Goal: Information Seeking & Learning: Learn about a topic

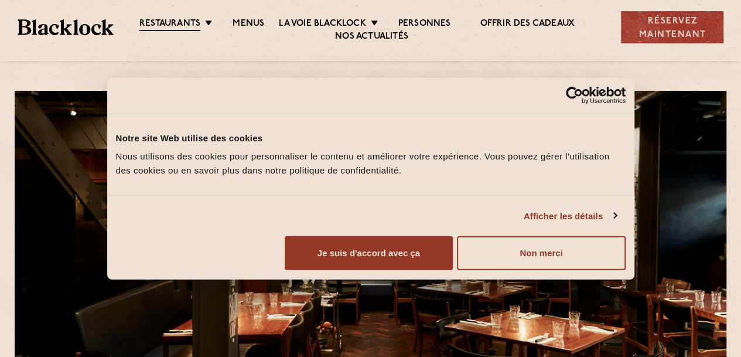
click at [248, 22] on font "Menus" at bounding box center [249, 23] width 32 height 9
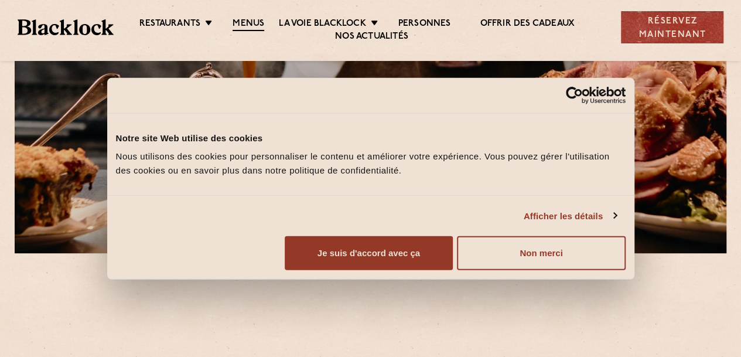
scroll to position [176, 0]
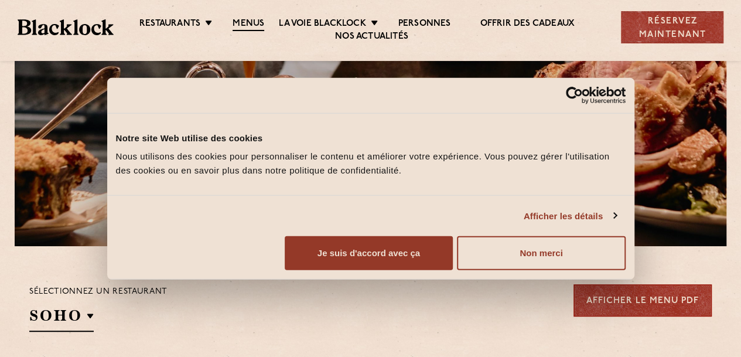
click at [562, 258] on font "Non merci" at bounding box center [541, 253] width 43 height 10
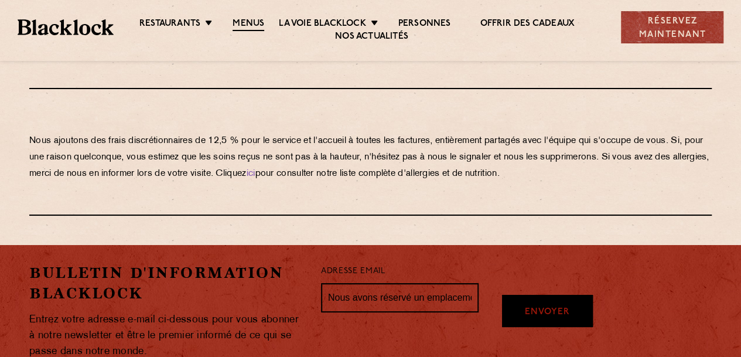
scroll to position [2300, 0]
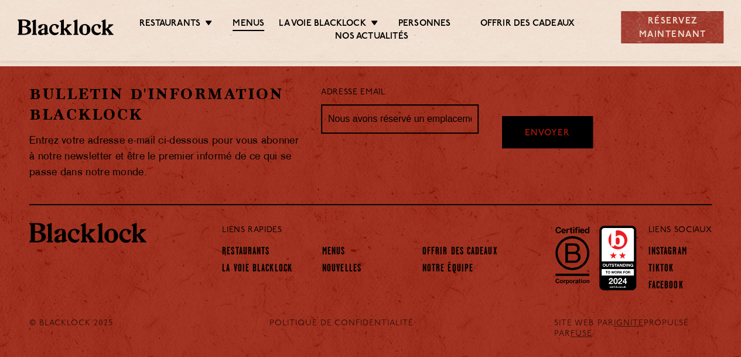
click at [259, 245] on div "Liens rapides Restaurants La voie Blacklock Menus Nouvelles Offrir des cadeaux …" at bounding box center [417, 259] width 408 height 72
click at [258, 250] on font "Restaurants" at bounding box center [245, 252] width 47 height 10
